Goal: Register for event/course

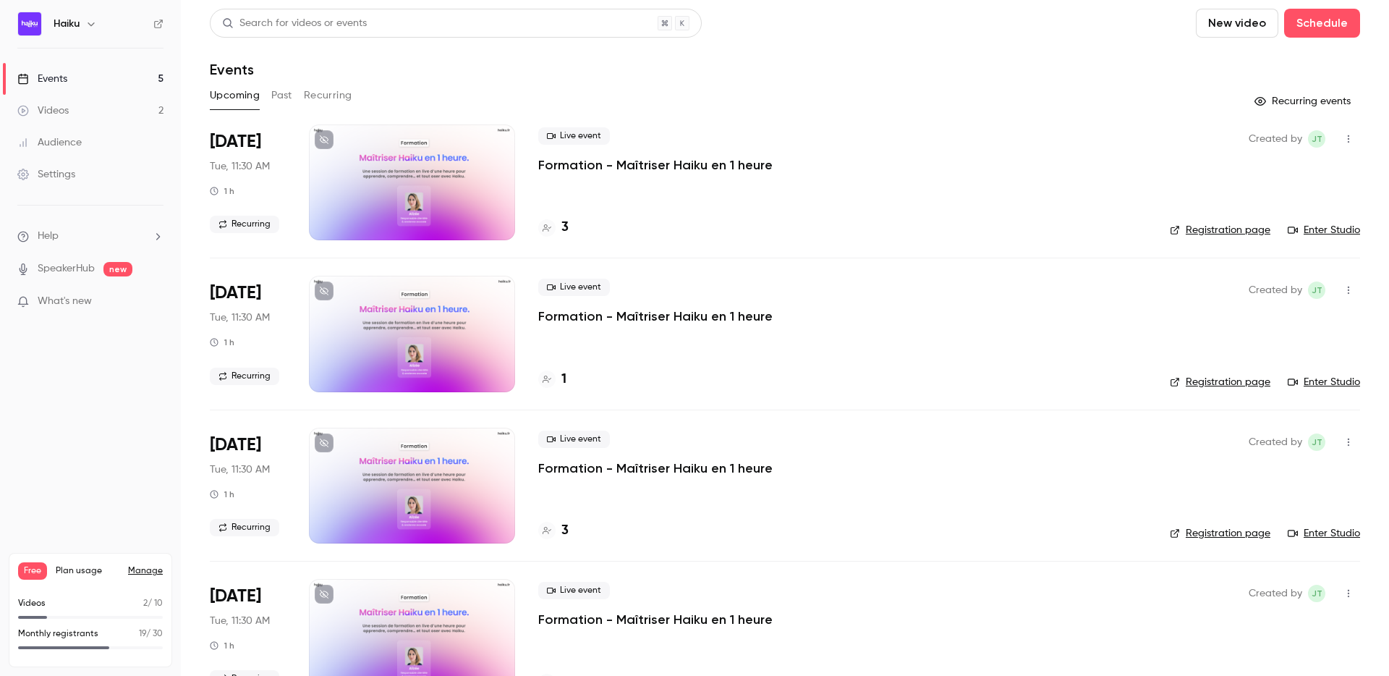
click at [538, 163] on li "[DATE] Tue, 11:30 AM 1 h Recurring Live event Formation - Maîtriser Haiku en 1 …" at bounding box center [785, 190] width 1150 height 133
drag, startPoint x: 772, startPoint y: 161, endPoint x: 852, endPoint y: 162, distance: 79.6
click at [852, 162] on div "Live event Formation - Maîtriser Haiku en 1 heure" at bounding box center [842, 150] width 608 height 46
click at [823, 56] on header "Search for videos or events New video Schedule Events" at bounding box center [785, 43] width 1150 height 69
